Goal: Task Accomplishment & Management: Manage account settings

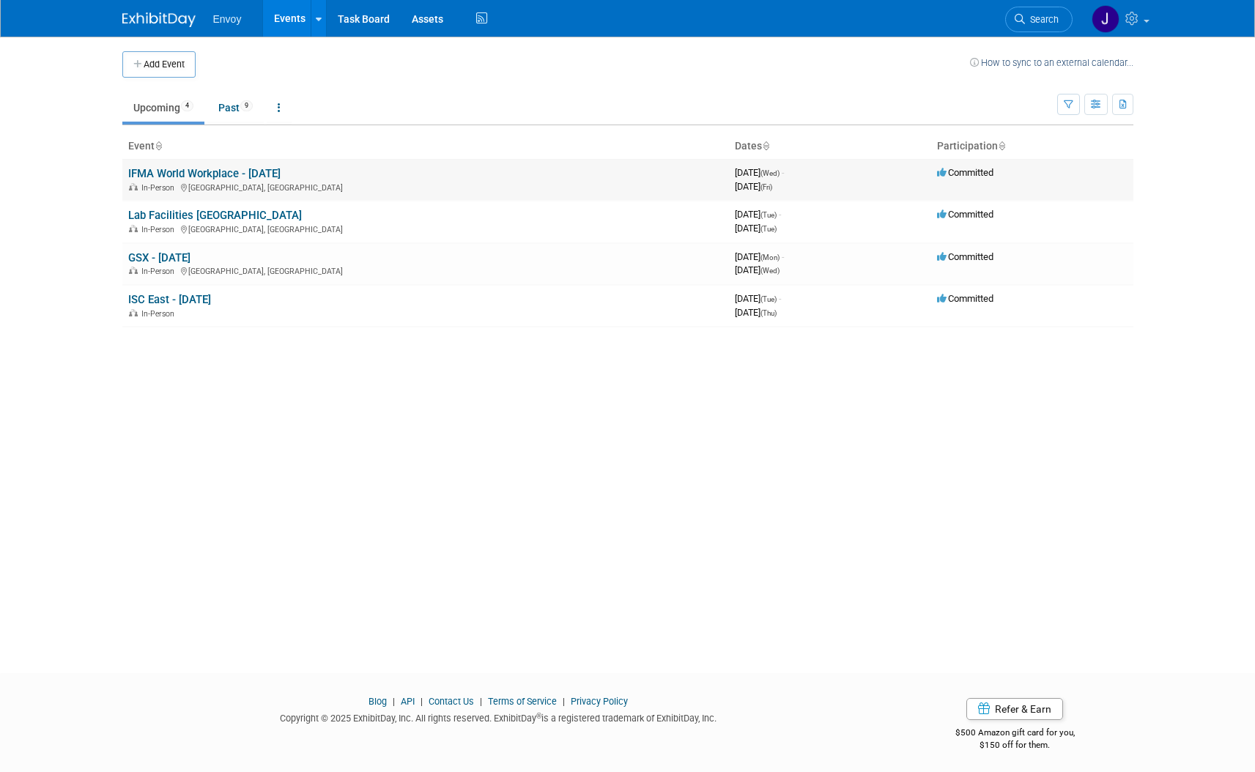
click at [201, 175] on link "IFMA World Workplace - [DATE]" at bounding box center [204, 173] width 152 height 13
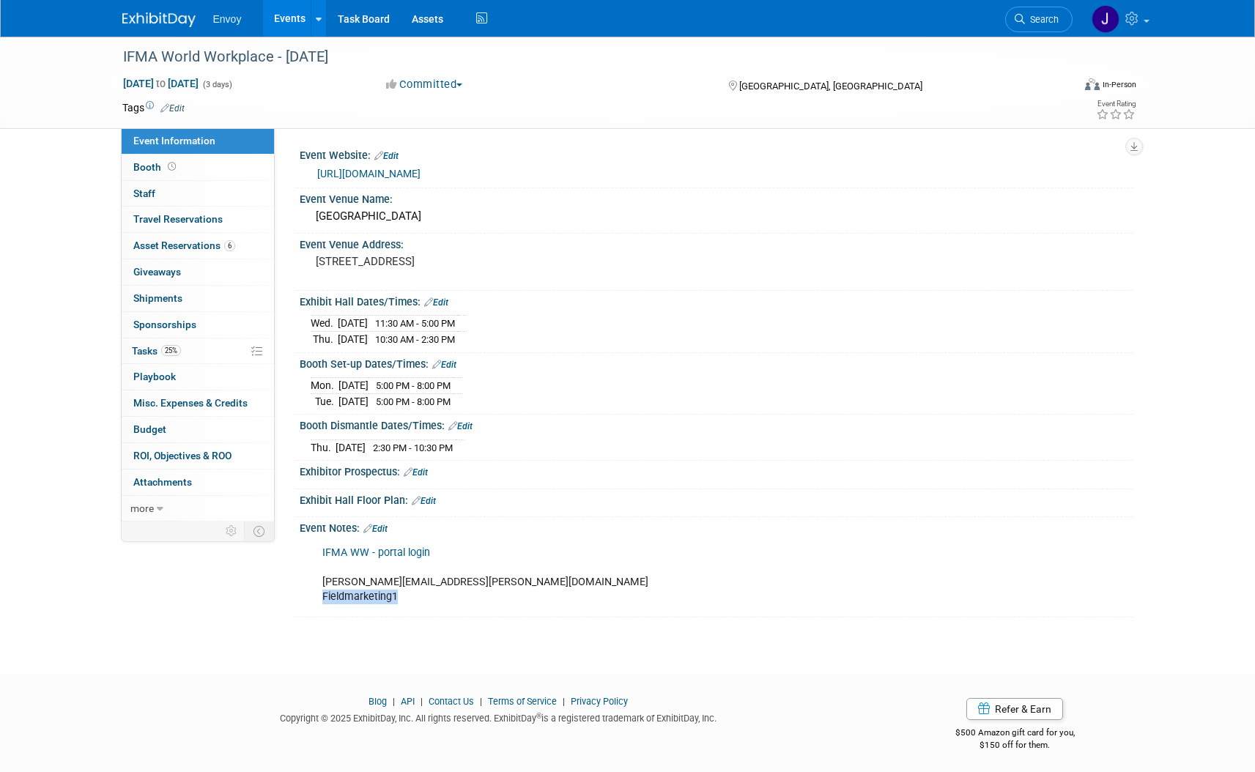
drag, startPoint x: 381, startPoint y: 591, endPoint x: 314, endPoint y: 588, distance: 66.7
click at [314, 588] on div "IFMA WW - portal login joanna.zerga@envoy.com Fieldmarketing1" at bounding box center [642, 574] width 660 height 73
copy div "Fieldmarketing1"
click at [365, 547] on link "IFMA WW - portal login" at bounding box center [376, 552] width 108 height 12
click at [137, 165] on span "Booth" at bounding box center [155, 167] width 45 height 12
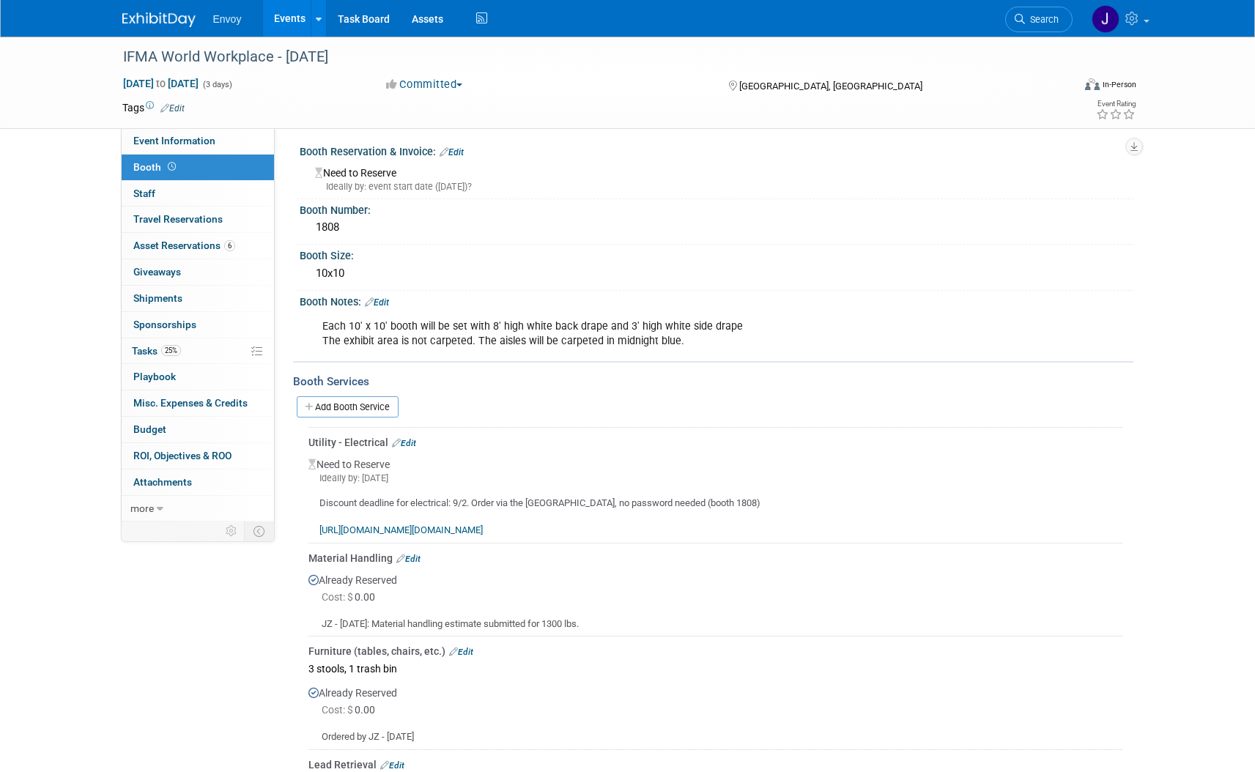
scroll to position [127, 0]
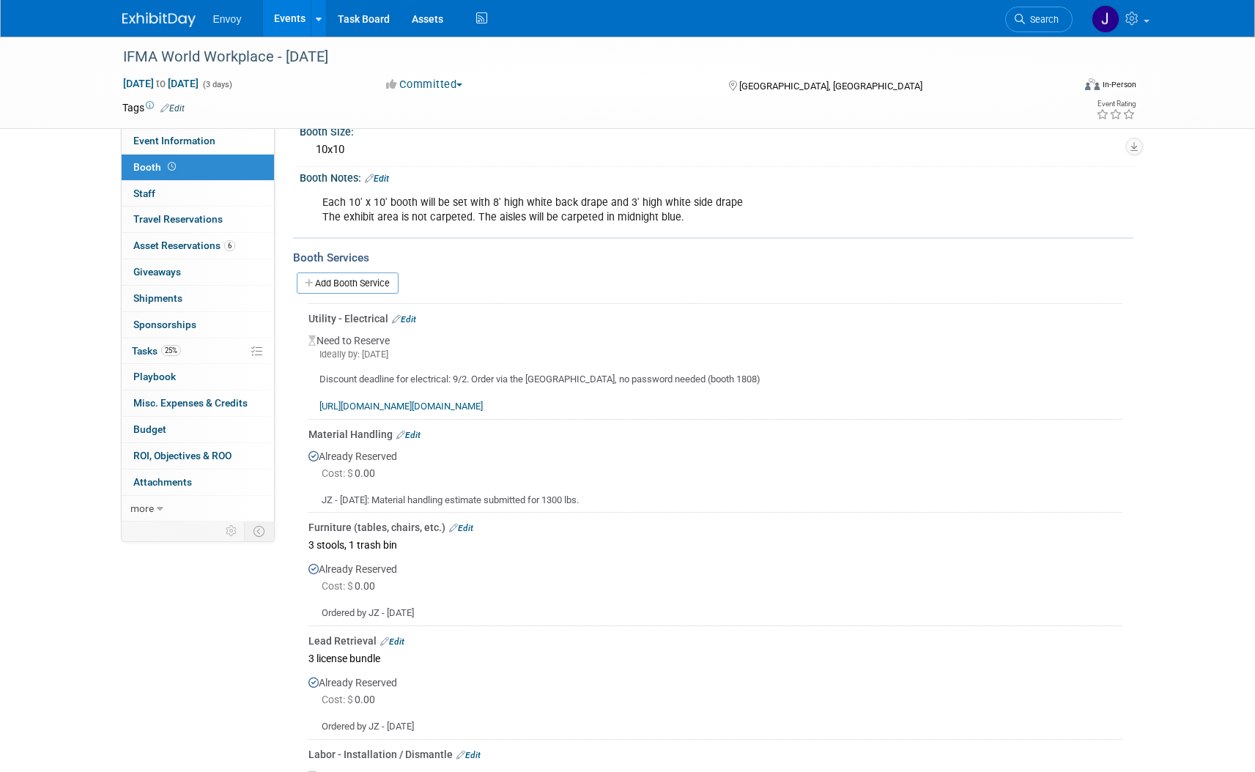
click at [1201, 264] on div "IFMA World Workplace - Sept 2025 Sep 17, 2025 to Sep 19, 2025 (3 days) Sep 17, …" at bounding box center [627, 383] width 1255 height 948
click at [483, 407] on link "https://minneapoliscc.ungerboeck.com/prod/app85.cshtml?aat=6e555838593951724847…" at bounding box center [400, 406] width 163 height 11
click at [401, 321] on link "Edit" at bounding box center [404, 319] width 24 height 10
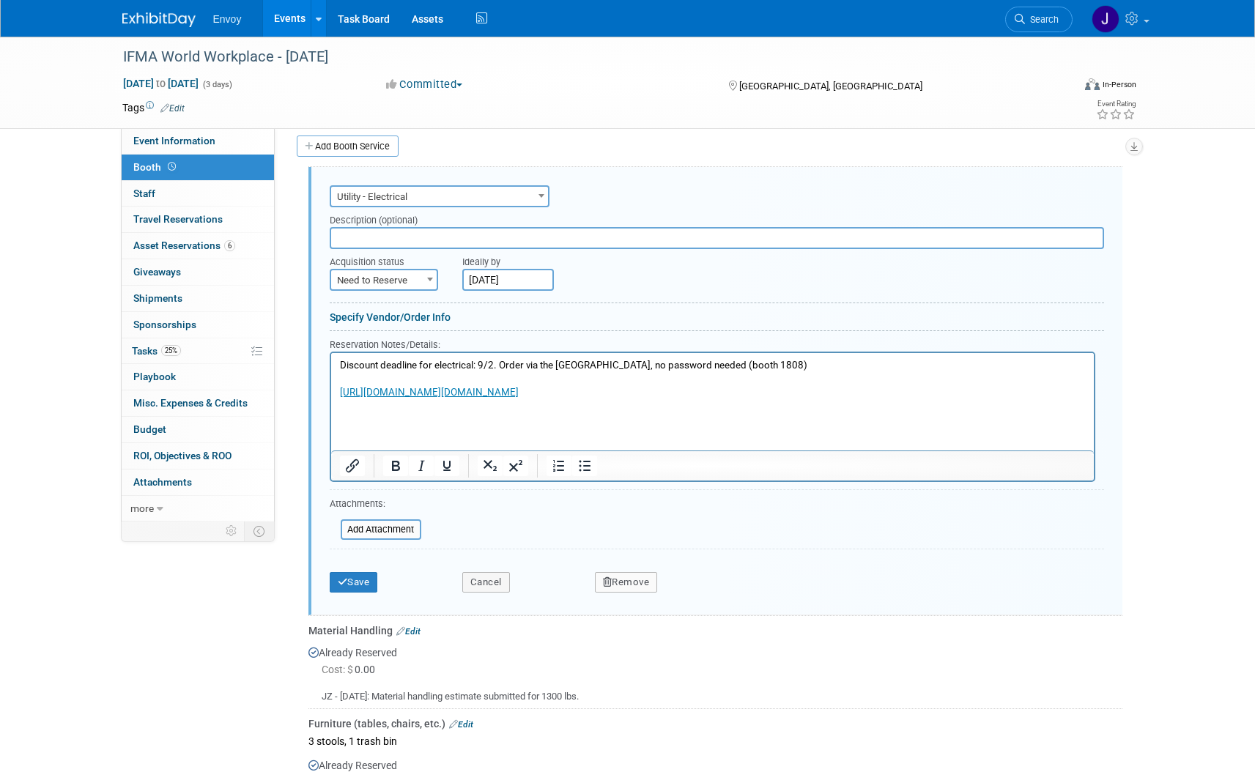
scroll to position [0, 0]
click at [398, 278] on span "Need to Reserve" at bounding box center [383, 280] width 105 height 21
select select "2"
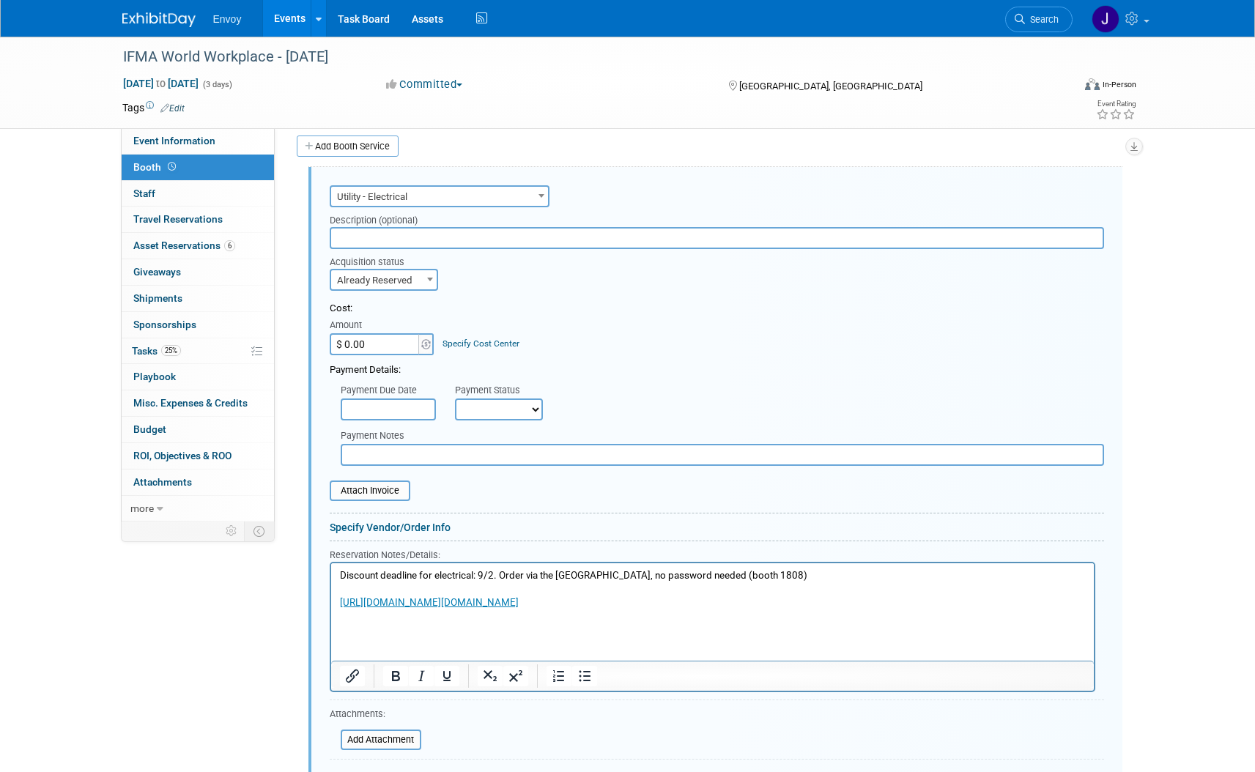
scroll to position [791, 0]
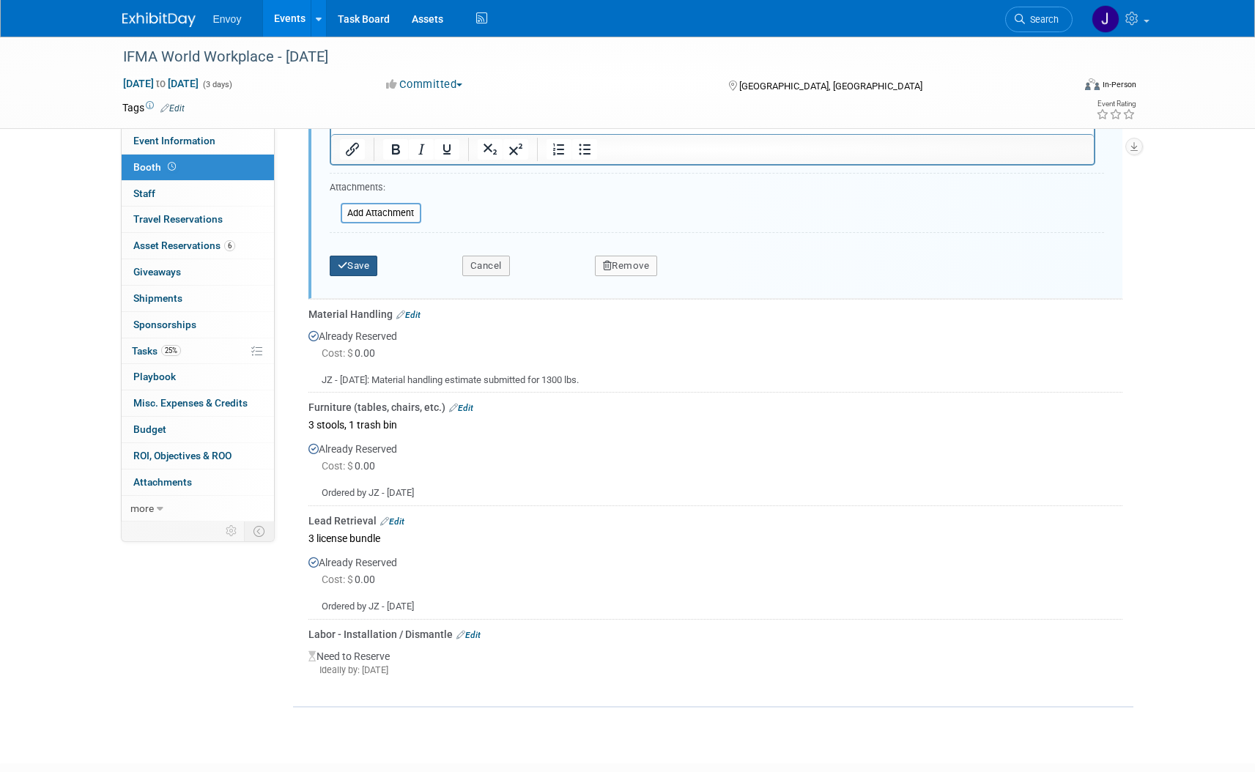
click at [362, 260] on button "Save" at bounding box center [354, 266] width 48 height 21
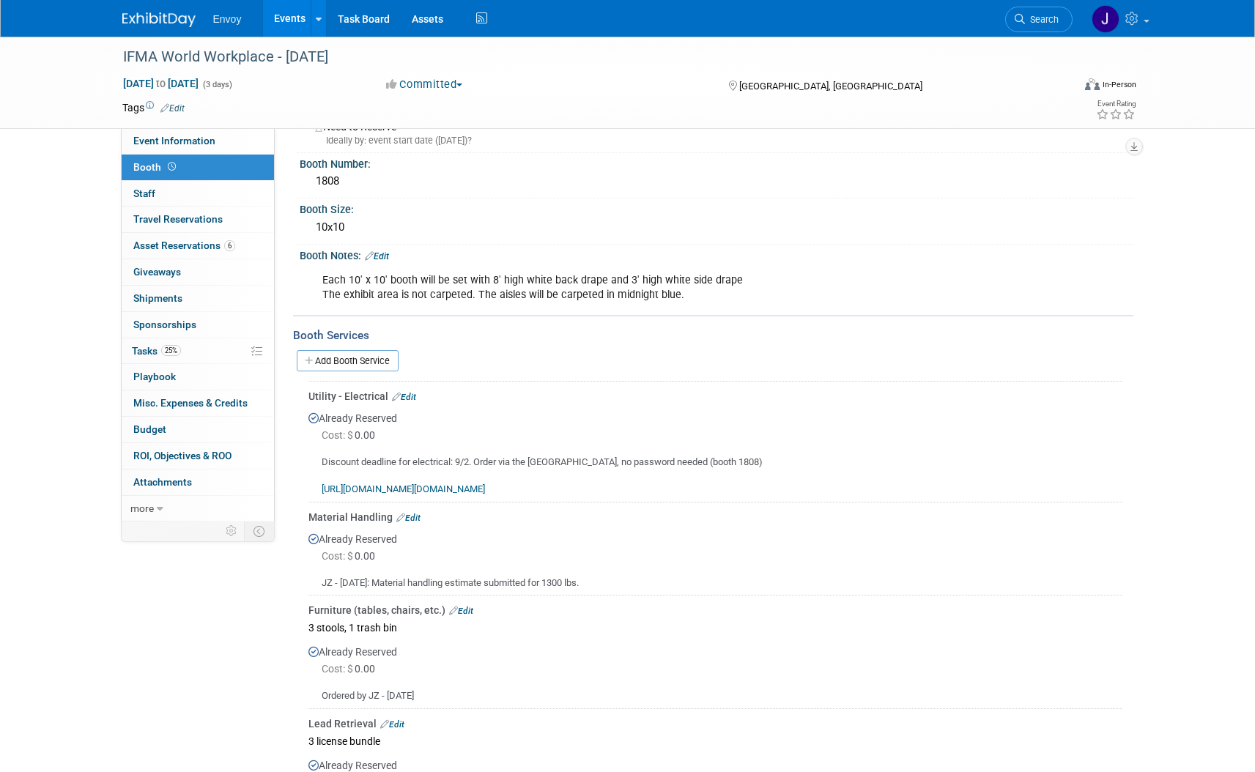
scroll to position [0, 0]
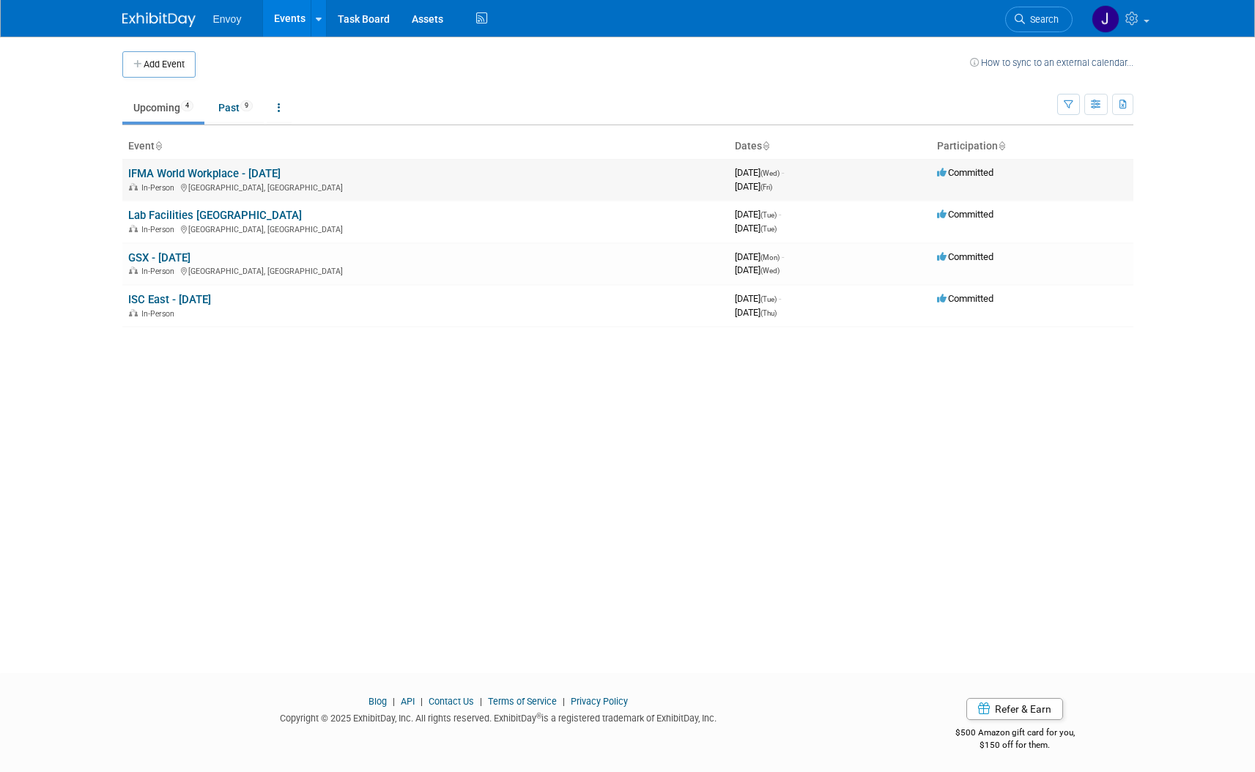
click at [184, 176] on link "IFMA World Workplace - [DATE]" at bounding box center [204, 173] width 152 height 13
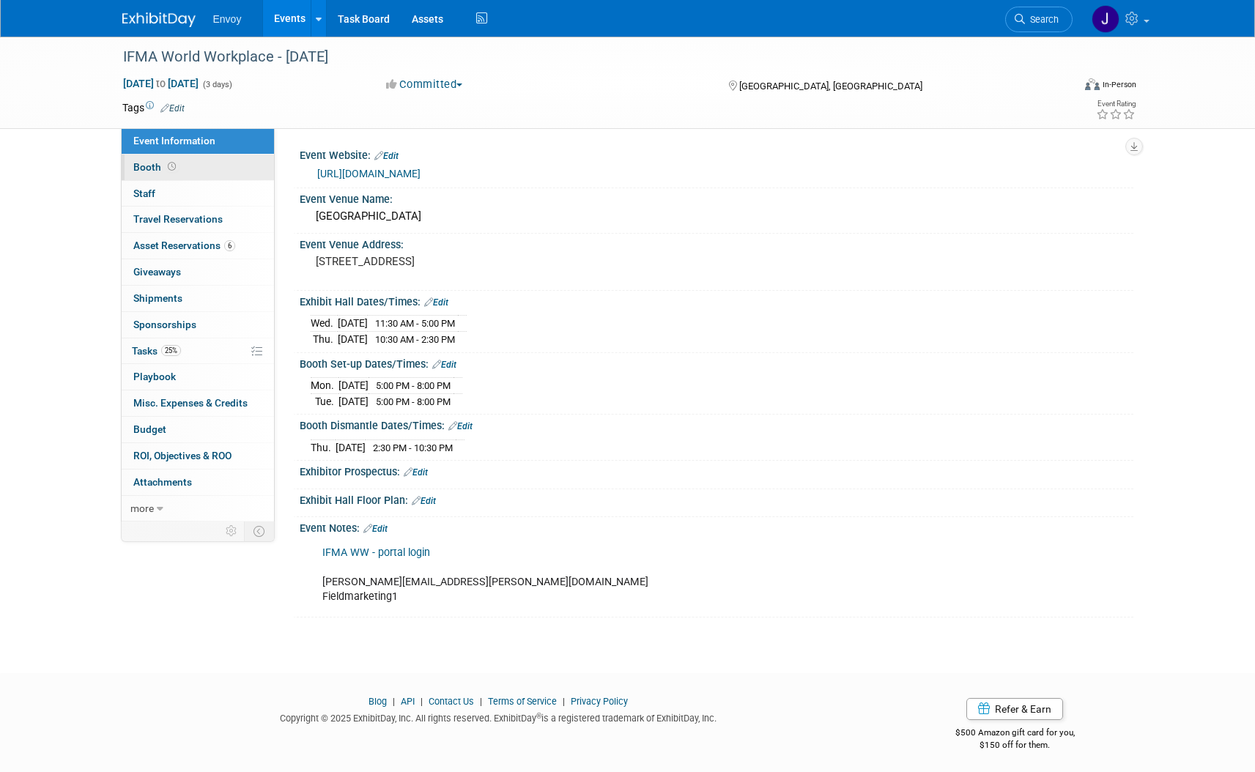
click at [147, 163] on span "Booth" at bounding box center [155, 167] width 45 height 12
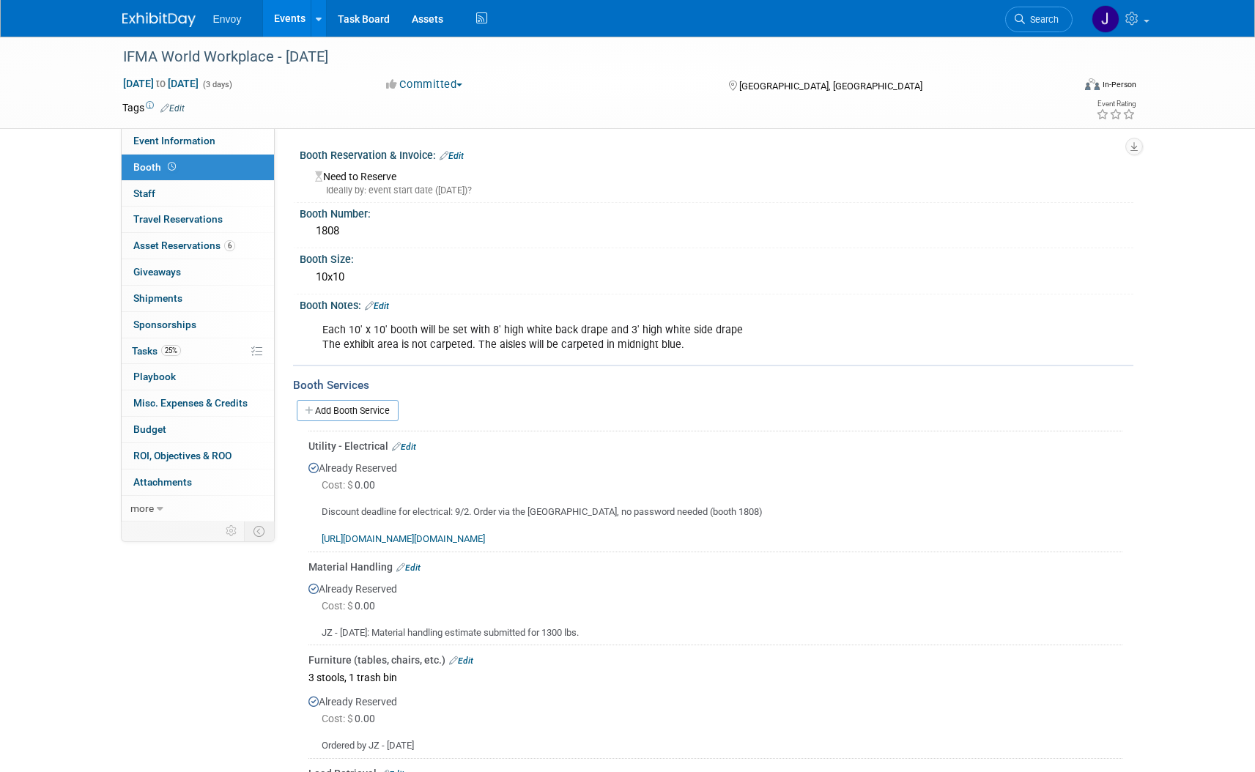
click at [412, 446] on link "Edit" at bounding box center [404, 447] width 24 height 10
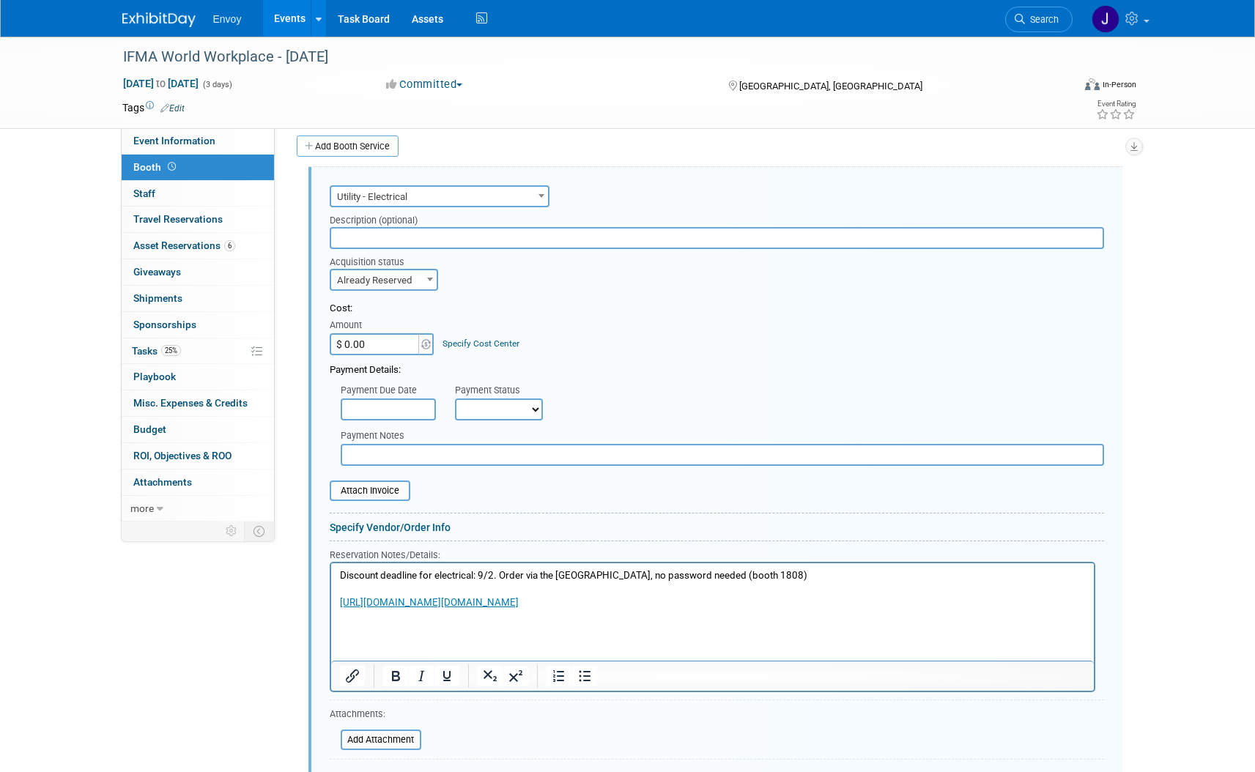
scroll to position [384, 0]
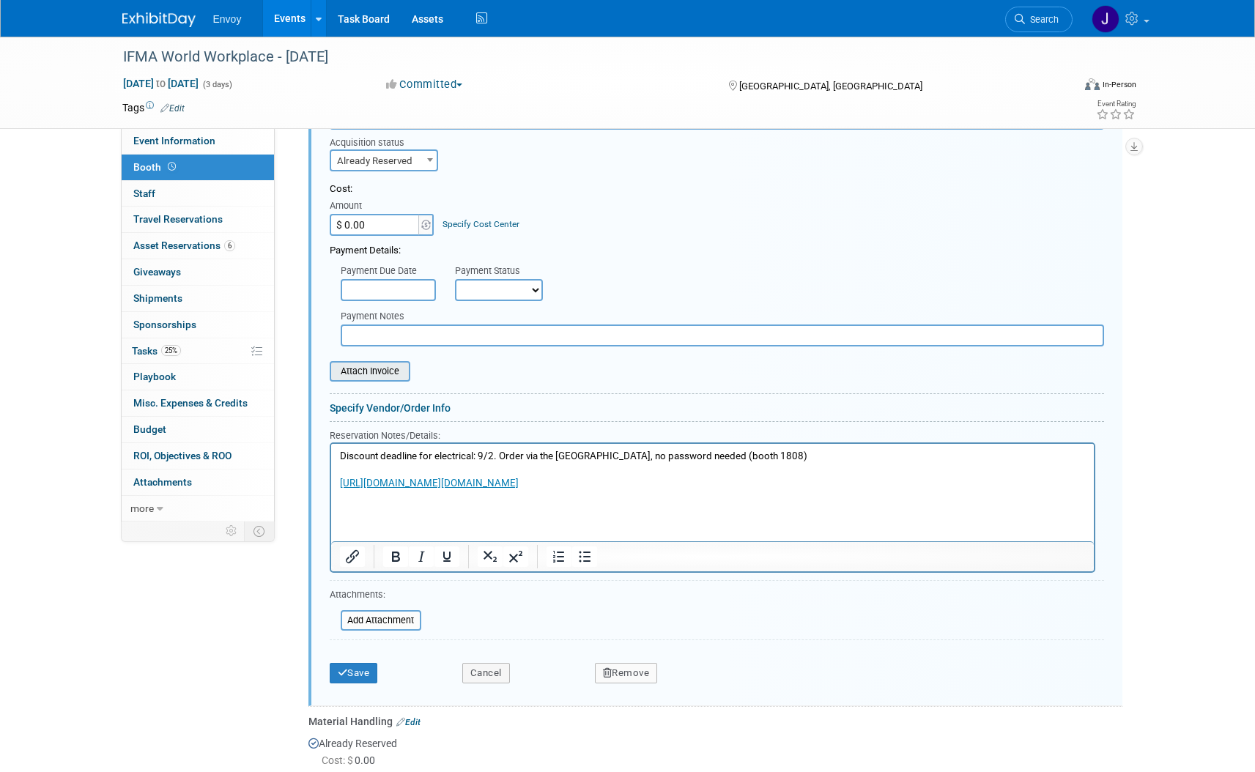
click at [372, 380] on div "Attach Invoice" at bounding box center [370, 371] width 81 height 21
click at [372, 371] on input "file" at bounding box center [321, 372] width 174 height 18
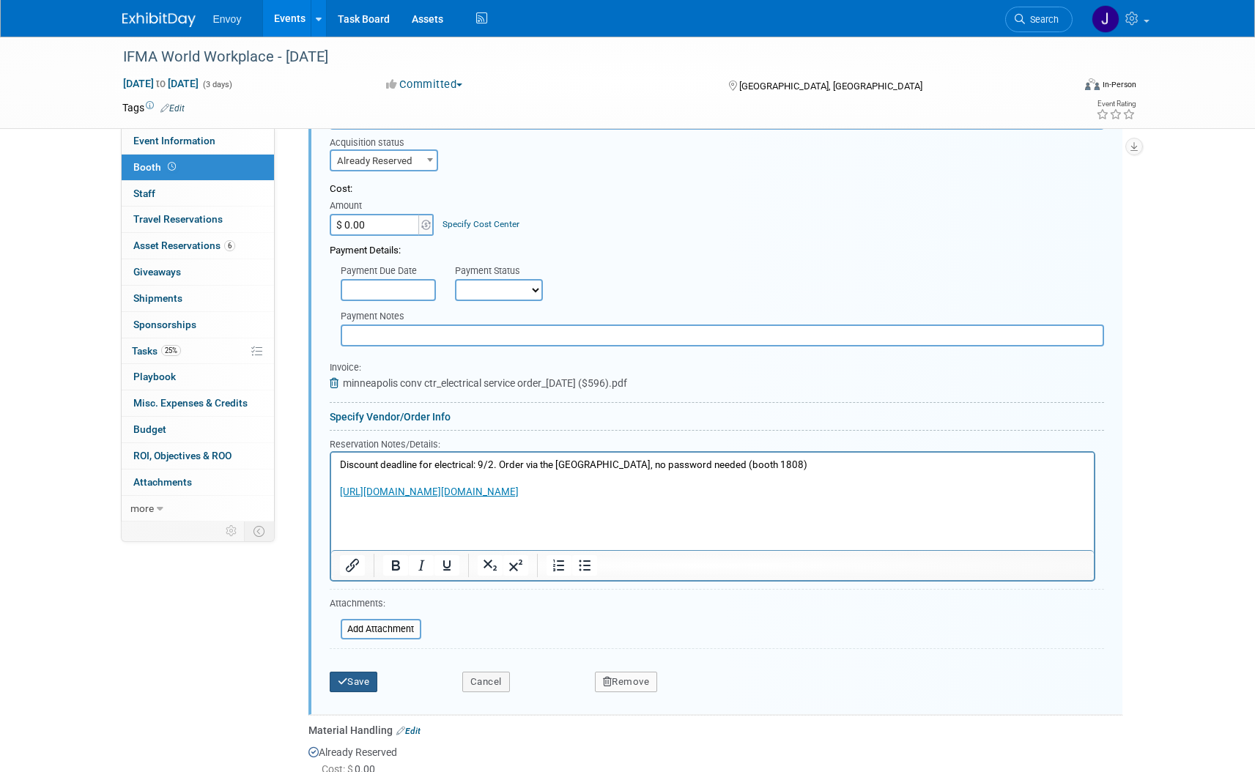
click at [334, 679] on button "Save" at bounding box center [354, 682] width 48 height 21
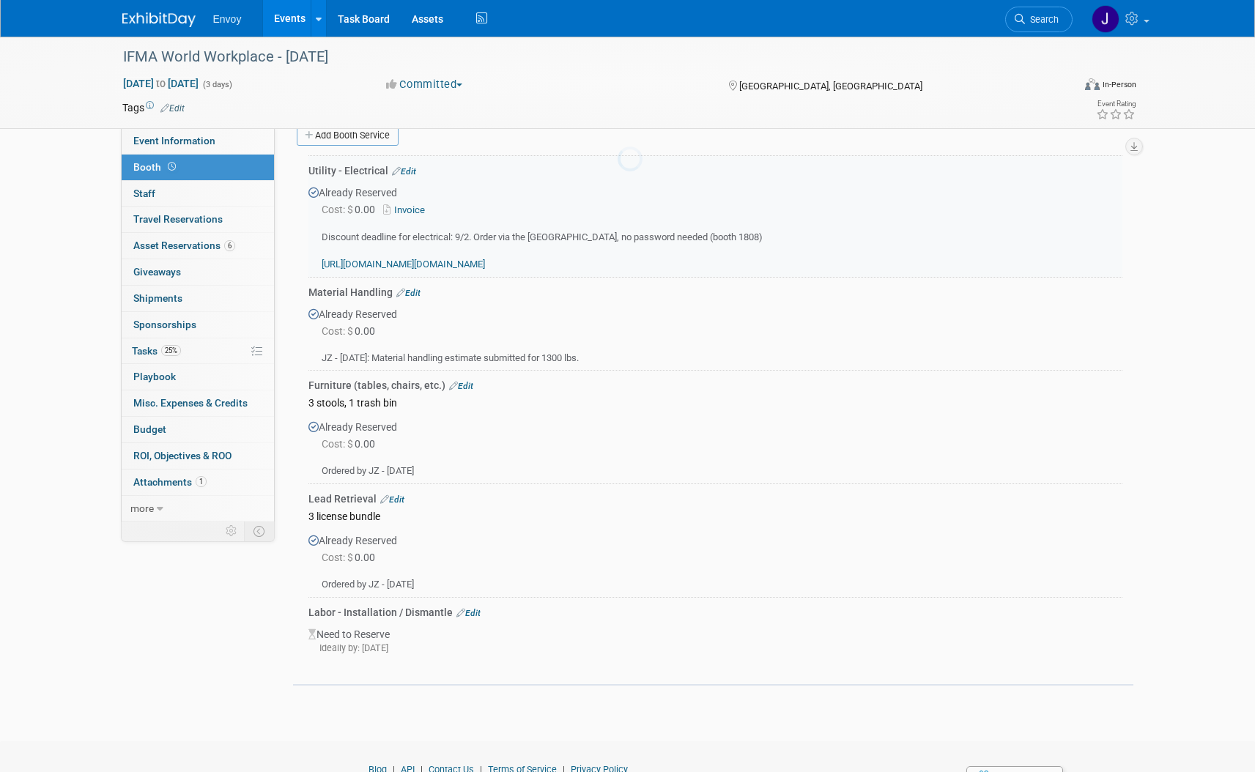
scroll to position [264, 0]
